Goal: Task Accomplishment & Management: Complete application form

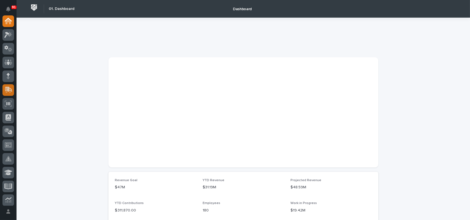
click at [7, 91] on icon at bounding box center [8, 90] width 8 height 6
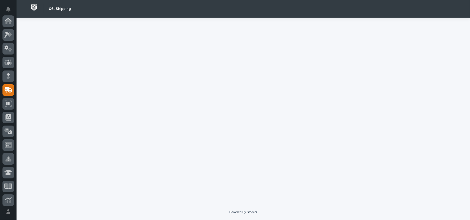
scroll to position [69, 0]
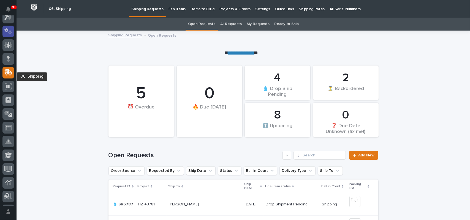
scroll to position [14, 0]
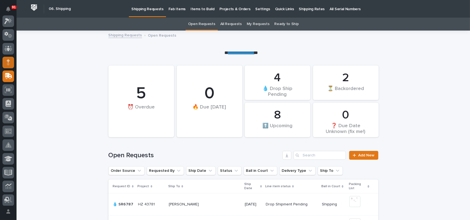
click at [6, 60] on div at bounding box center [8, 63] width 12 height 12
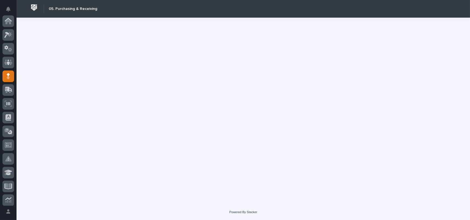
scroll to position [55, 0]
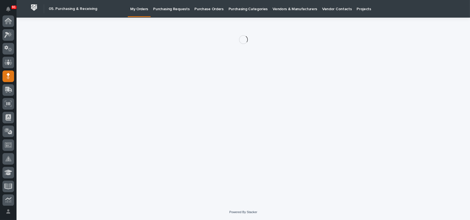
scroll to position [55, 0]
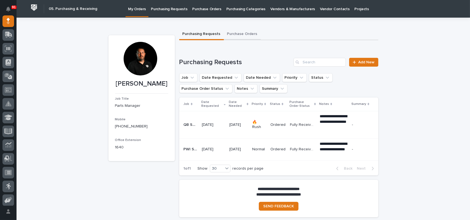
click at [236, 34] on button "Purchase Orders" at bounding box center [242, 35] width 37 height 12
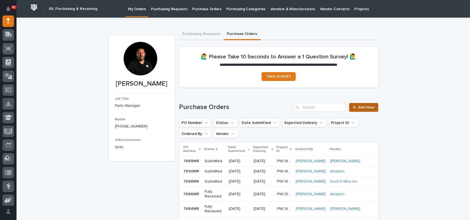
click at [359, 107] on span "Add New" at bounding box center [367, 108] width 16 height 4
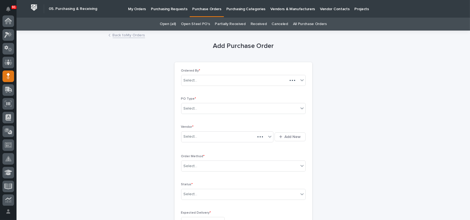
scroll to position [55, 0]
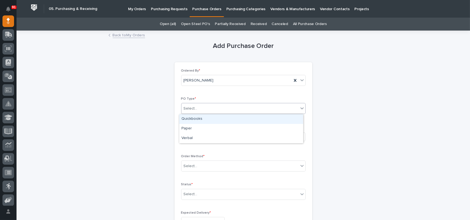
click at [217, 110] on div "Select..." at bounding box center [240, 108] width 117 height 9
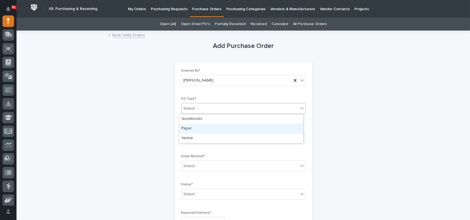
click at [203, 127] on div "Paper" at bounding box center [241, 129] width 124 height 10
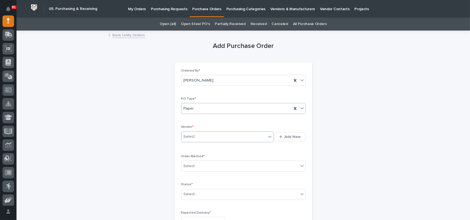
click at [201, 134] on div "Select..." at bounding box center [224, 136] width 85 height 9
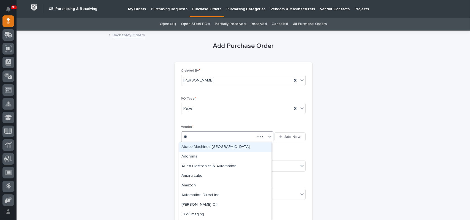
type input "*"
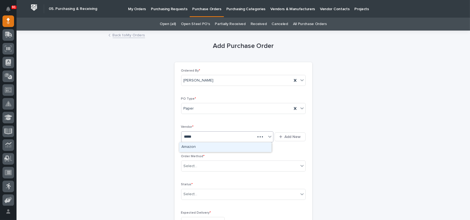
type input "******"
click at [214, 164] on div "Select..." at bounding box center [240, 166] width 117 height 9
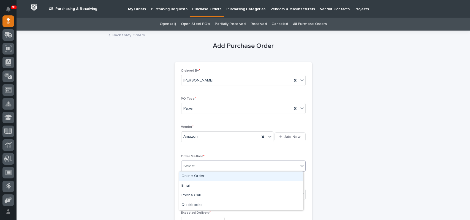
click at [190, 176] on div "Online Order" at bounding box center [241, 177] width 124 height 10
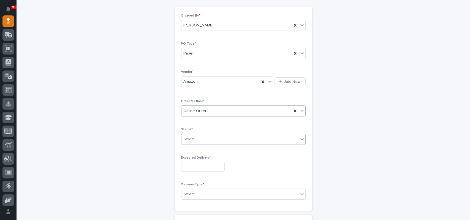
click at [200, 136] on div "Select..." at bounding box center [240, 139] width 117 height 9
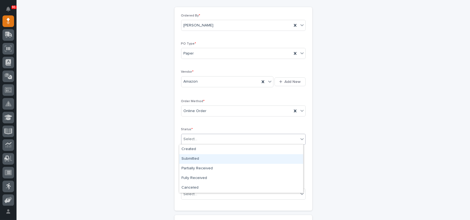
click at [193, 158] on div "Submitted" at bounding box center [241, 159] width 124 height 10
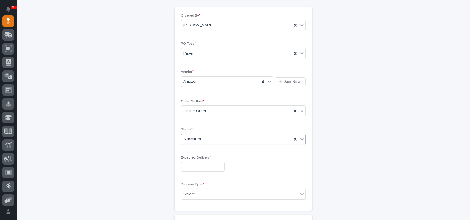
click at [194, 164] on input "text" at bounding box center [203, 167] width 44 height 10
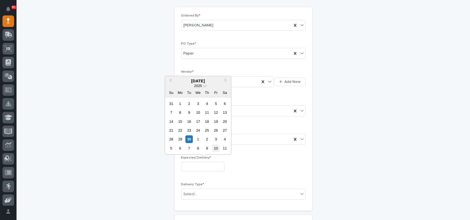
click at [216, 148] on div "10" at bounding box center [215, 148] width 7 height 7
type input "**********"
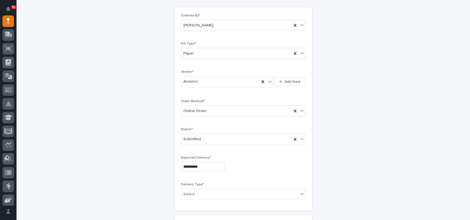
click at [250, 163] on div "**********" at bounding box center [243, 167] width 125 height 10
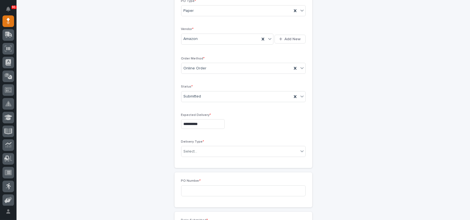
scroll to position [110, 0]
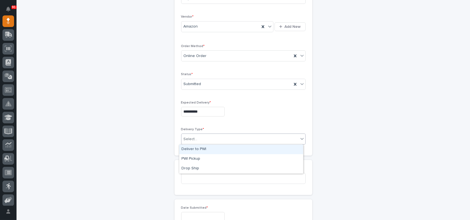
click at [206, 141] on div "Select..." at bounding box center [240, 139] width 117 height 9
click at [198, 151] on div "Deliver to PWI" at bounding box center [241, 150] width 124 height 10
click at [197, 175] on input at bounding box center [243, 178] width 125 height 11
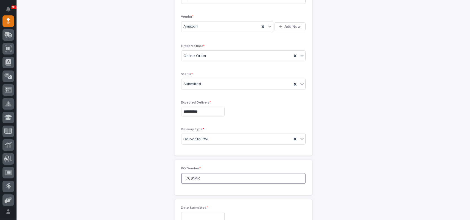
scroll to position [165, 0]
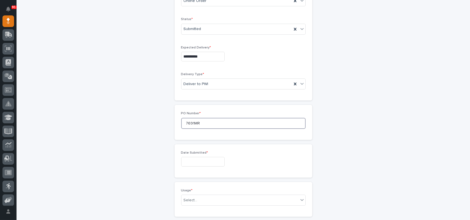
type input "7691MR"
click at [188, 158] on input "text" at bounding box center [203, 162] width 44 height 10
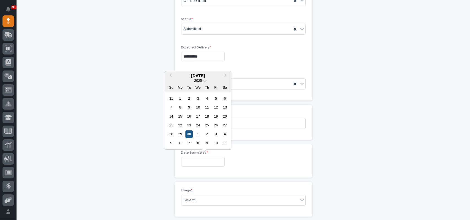
click at [188, 133] on div "30" at bounding box center [188, 134] width 7 height 7
type input "**********"
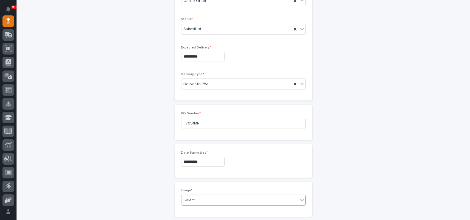
click at [190, 202] on div "Select..." at bounding box center [191, 201] width 14 height 6
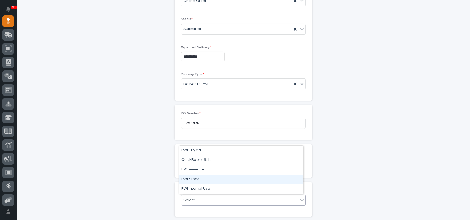
click at [194, 179] on div "PWI Stock" at bounding box center [241, 180] width 124 height 10
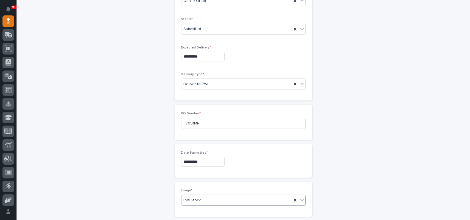
click at [198, 198] on span "PWI Stock" at bounding box center [192, 201] width 17 height 6
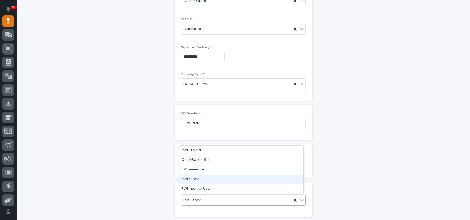
click at [195, 179] on div "PWI Stock" at bounding box center [241, 180] width 124 height 10
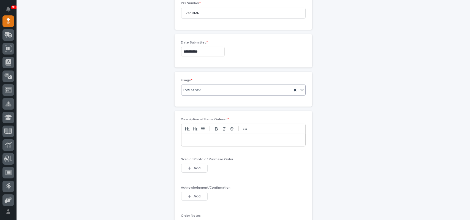
scroll to position [303, 0]
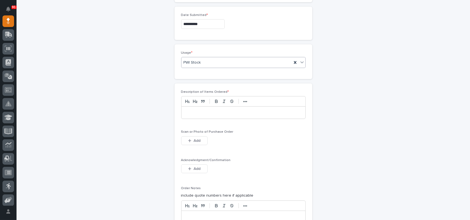
click at [194, 110] on p at bounding box center [244, 113] width 116 height 6
click at [184, 141] on button "Add" at bounding box center [194, 140] width 26 height 9
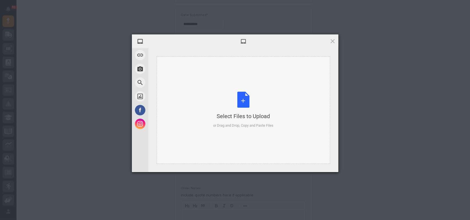
click at [239, 97] on div "Select Files to Upload or Drag and Drop, Copy and Paste Files" at bounding box center [243, 110] width 60 height 37
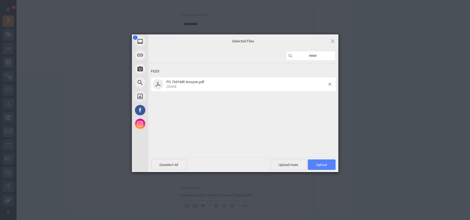
click at [327, 167] on span "Upload 1" at bounding box center [322, 165] width 28 height 10
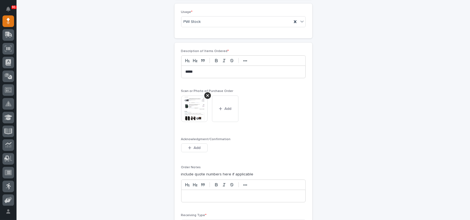
scroll to position [423, 0]
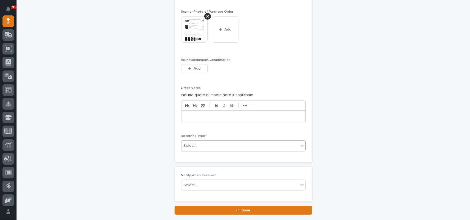
click at [200, 145] on div "Select..." at bounding box center [240, 145] width 117 height 9
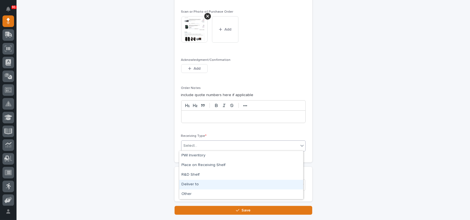
click at [189, 186] on div "Deliver to" at bounding box center [241, 185] width 124 height 10
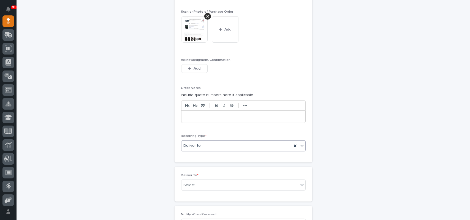
click at [203, 177] on div "Deliver To * Select..." at bounding box center [243, 184] width 125 height 21
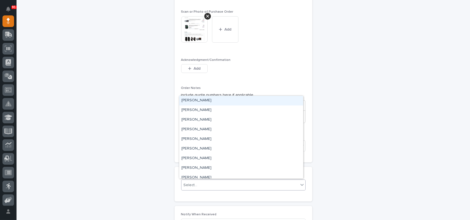
click at [201, 180] on div "Select..." at bounding box center [243, 185] width 125 height 11
type input "****"
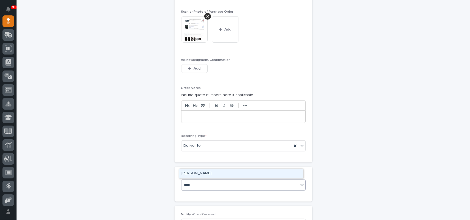
click at [207, 174] on div "[PERSON_NAME]" at bounding box center [241, 174] width 124 height 10
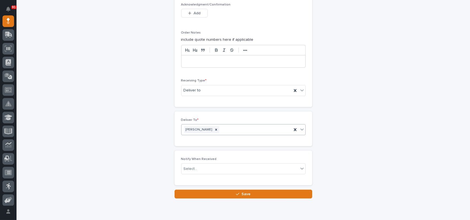
scroll to position [499, 0]
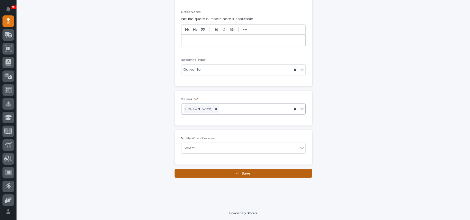
click at [236, 172] on icon "button" at bounding box center [237, 174] width 3 height 4
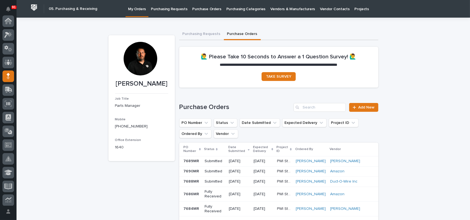
scroll to position [55, 0]
